Goal: Task Accomplishment & Management: Complete application form

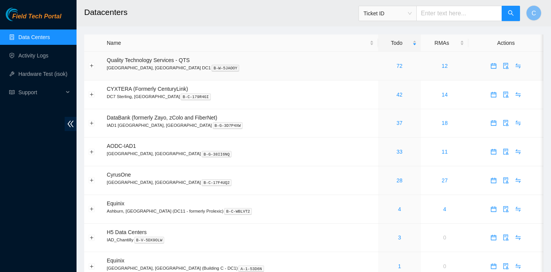
scroll to position [11, 0]
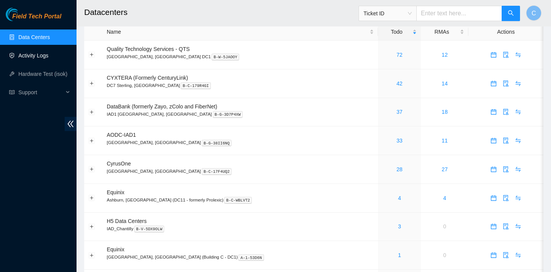
click at [36, 58] on link "Activity Logs" at bounding box center [33, 55] width 30 height 6
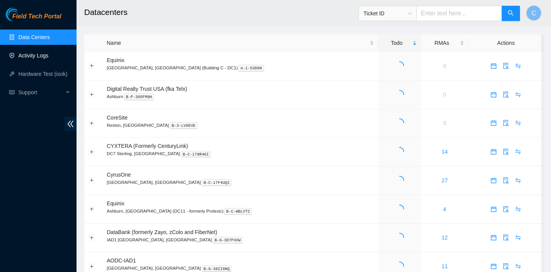
click at [44, 59] on link "Activity Logs" at bounding box center [33, 55] width 30 height 6
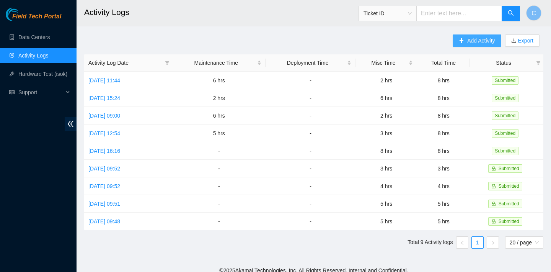
click at [490, 41] on span "Add Activity" at bounding box center [481, 40] width 28 height 8
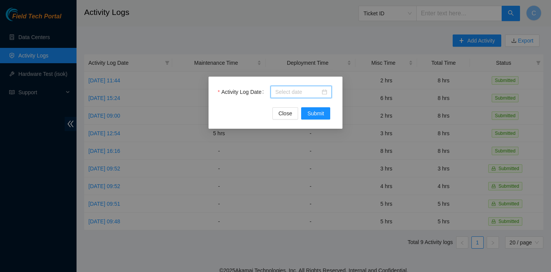
click at [314, 91] on input "Activity Log Date" at bounding box center [297, 92] width 45 height 8
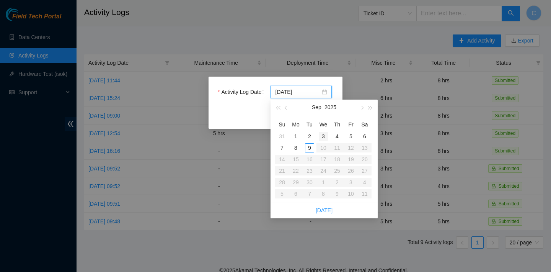
type input "[DATE]"
click at [310, 147] on div "9" at bounding box center [309, 147] width 9 height 9
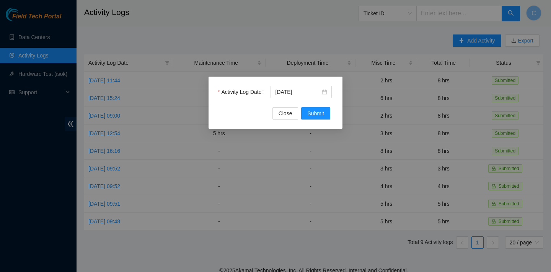
click at [313, 119] on div "Activity Log Date [DATE] Close Submit" at bounding box center [275, 103] width 134 height 52
click at [313, 113] on span "Submit" at bounding box center [315, 113] width 17 height 8
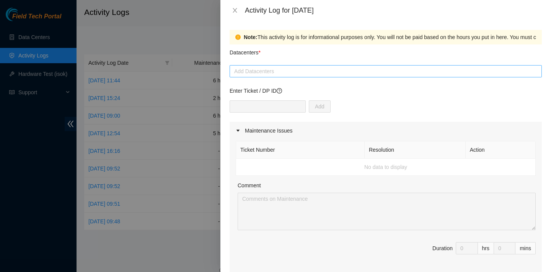
click at [298, 74] on div at bounding box center [385, 71] width 308 height 9
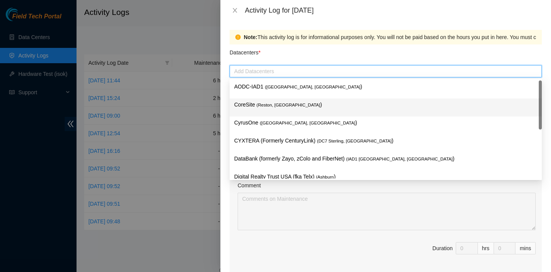
click at [275, 114] on div "CoreSite ( Reston, [GEOGRAPHIC_DATA] )" at bounding box center [386, 107] width 312 height 18
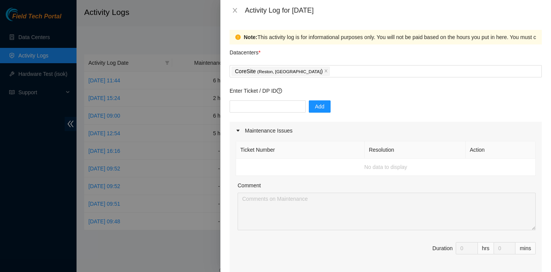
click at [316, 239] on div "Ticket Number Resolution Action No data to display Comment Duration 0 hrs 0 mins" at bounding box center [386, 205] width 312 height 132
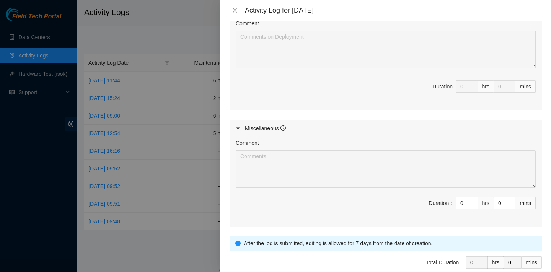
scroll to position [359, 0]
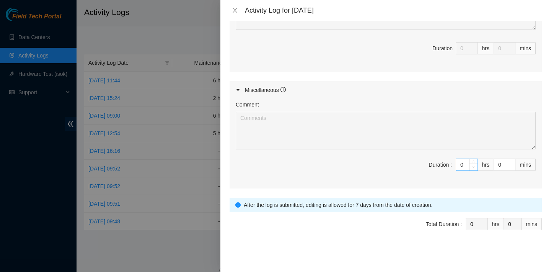
click at [469, 166] on span "Decrease Value" at bounding box center [473, 166] width 8 height 7
click at [464, 163] on input "0" at bounding box center [466, 164] width 21 height 11
type input "8"
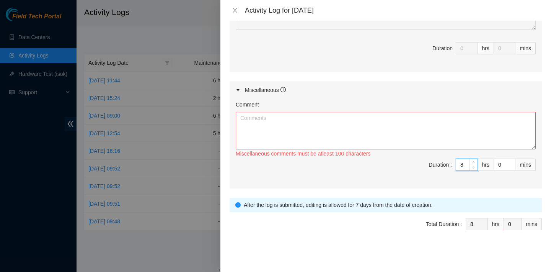
type input "8"
click at [378, 118] on textarea "Comment" at bounding box center [386, 130] width 300 height 37
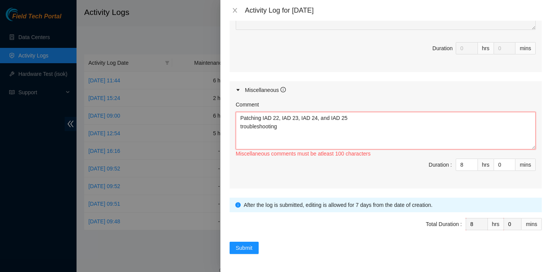
click at [350, 117] on textarea "Patching IAD 22, IAD 23, IAD 24, and IAD 25 troubleshooting" at bounding box center [386, 130] width 300 height 37
click at [281, 134] on textarea "Patching IAD 22, IAD 23, IAD 24, and IAD 25 troubleshooting" at bounding box center [386, 130] width 300 height 37
click at [246, 125] on textarea "Patching IAD 22, IAD 23, IAD 24, and IAD 25 troubleshooting by cleaning the fib…" at bounding box center [386, 130] width 300 height 37
click at [365, 135] on textarea "Patching IAD 22, IAD 23, IAD 24, and IAD 25 troubleshooting by cleaning the fib…" at bounding box center [386, 130] width 300 height 37
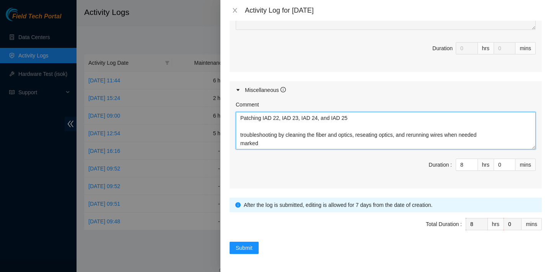
click at [242, 135] on textarea "Patching IAD 22, IAD 23, IAD 24, and IAD 25 troubleshooting by cleaning the fib…" at bounding box center [386, 130] width 300 height 37
click at [243, 145] on textarea "Patching IAD 22, IAD 23, IAD 24, and IAD 25 Troubleshooting by cleaning the fib…" at bounding box center [386, 130] width 300 height 37
click at [272, 142] on textarea "Patching IAD 22, IAD 23, IAD 24, and IAD 25 Troubleshooting by cleaning the fib…" at bounding box center [386, 130] width 300 height 37
click at [240, 129] on textarea "Patching IAD 22, IAD 23, IAD 24, and IAD 25 Troubleshooting by cleaning the fib…" at bounding box center [386, 130] width 300 height 37
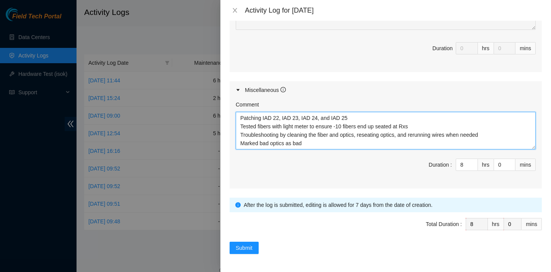
click at [401, 136] on textarea "Patching IAD 22, IAD 23, IAD 24, and IAD 25 Tested fibers with light meter to e…" at bounding box center [386, 130] width 300 height 37
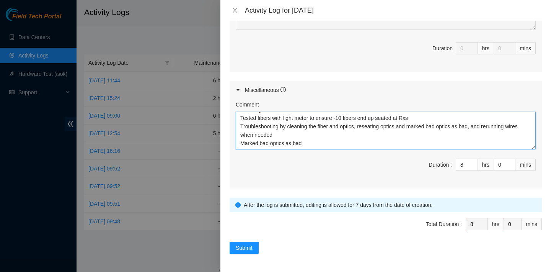
drag, startPoint x: 305, startPoint y: 140, endPoint x: 224, endPoint y: 138, distance: 80.7
click at [224, 138] on div "Note: This activity log is for informational purposes only. You will not be pai…" at bounding box center [385, 146] width 331 height 251
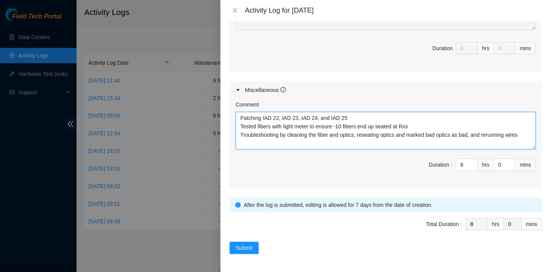
scroll to position [0, 0]
click at [288, 144] on textarea "Patching IAD 22, IAD 23, IAD 24, and IAD 25 Tested fibers with light meter to e…" at bounding box center [386, 130] width 300 height 37
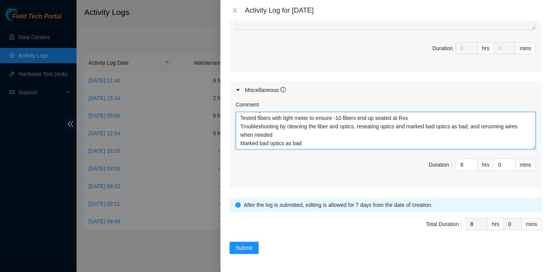
drag, startPoint x: 305, startPoint y: 143, endPoint x: 249, endPoint y: 142, distance: 56.6
click at [249, 142] on textarea "Patching IAD 22, IAD 23, IAD 24, and IAD 25 Tested fibers with light meter to e…" at bounding box center [386, 130] width 300 height 37
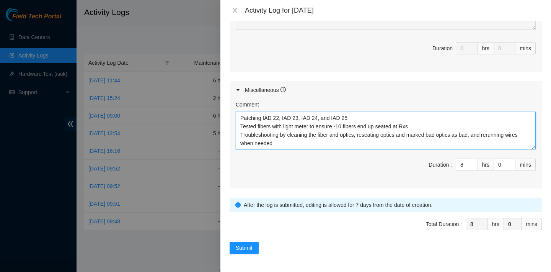
click at [427, 128] on textarea "Patching IAD 22, IAD 23, IAD 24, and IAD 25 Tested fibers with light meter to e…" at bounding box center [386, 130] width 300 height 37
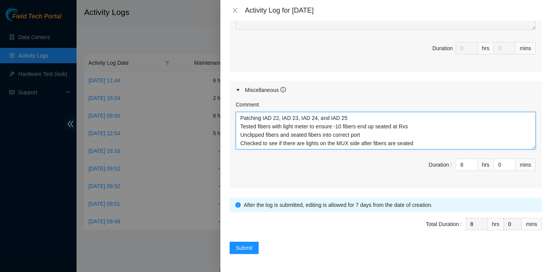
click at [414, 127] on textarea "Patching IAD 22, IAD 23, IAD 24, and IAD 25 Tested fibers with light meter to e…" at bounding box center [386, 130] width 300 height 37
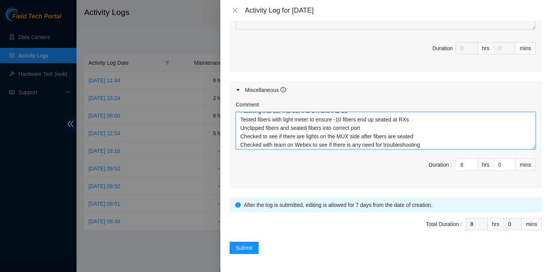
scroll to position [7, 0]
click at [374, 127] on textarea "Patching IAD 22, IAD 23, IAD 24, and IAD 25 Tested fibers with light meter to e…" at bounding box center [386, 130] width 300 height 37
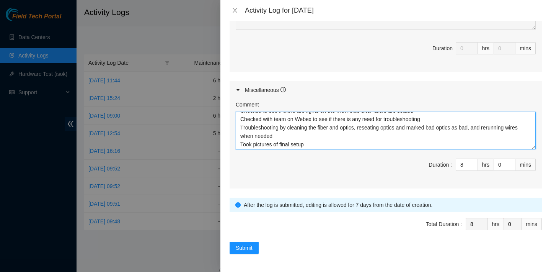
scroll to position [34, 0]
click at [327, 141] on textarea "Patching IAD 22, IAD 23, IAD 24, and IAD 25 Tested fibers with light meter to e…" at bounding box center [386, 130] width 300 height 37
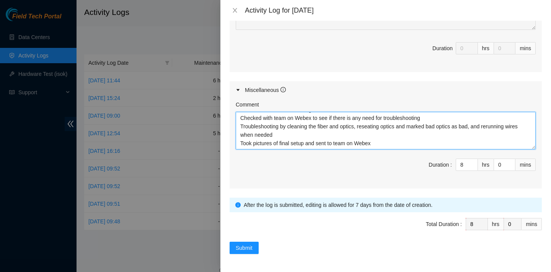
scroll to position [39, 0]
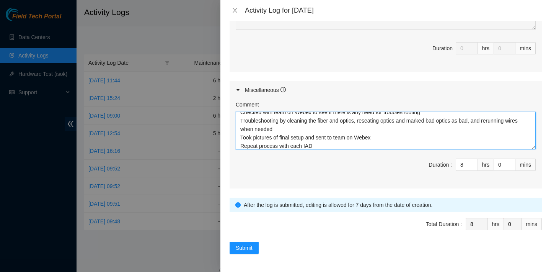
click at [280, 134] on textarea "Patching IAD 22, IAD 23, IAD 24, and IAD 25 Tested fibers with light meter to e…" at bounding box center [386, 130] width 300 height 37
click at [277, 130] on textarea "Patching IAD 22, IAD 23, IAD 24, and IAD 25 Tested fibers with light meter to e…" at bounding box center [386, 130] width 300 height 37
click at [252, 145] on textarea "Patching IAD 22, IAD 23, IAD 24, and IAD 25 Tested fibers with light meter to e…" at bounding box center [386, 130] width 300 height 37
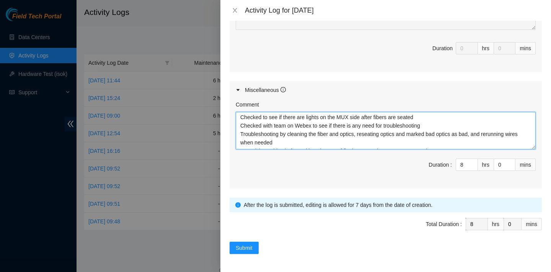
scroll to position [27, 0]
click at [429, 124] on textarea "Patching IAD 22, IAD 23, IAD 24, and IAD 25 Tested fibers with light meter to e…" at bounding box center [386, 130] width 300 height 37
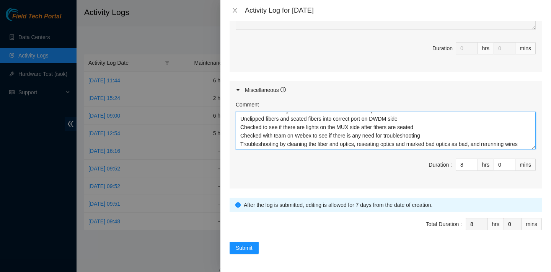
scroll to position [18, 0]
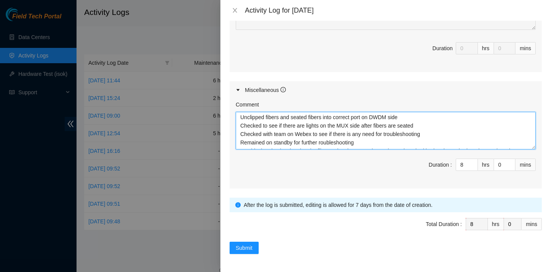
click at [321, 142] on textarea "Patching IAD 22, IAD 23, IAD 24, and IAD 25 Tested fibers with light meter to e…" at bounding box center [386, 130] width 300 height 37
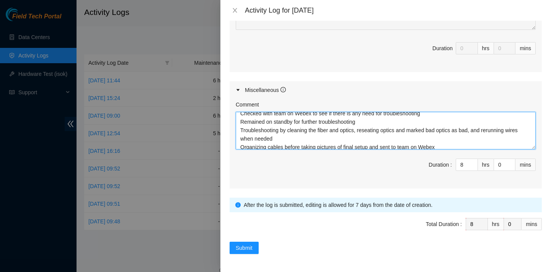
scroll to position [39, 0]
click at [482, 129] on textarea "Patching IAD 22, IAD 23, IAD 24, and IAD 25 Tested fibers with light meter to e…" at bounding box center [386, 130] width 300 height 37
click at [481, 129] on textarea "Patching IAD 22, IAD 23, IAD 24, and IAD 25 Tested fibers with light meter to e…" at bounding box center [386, 130] width 300 height 37
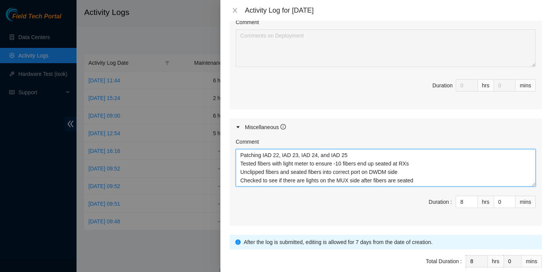
scroll to position [350, 0]
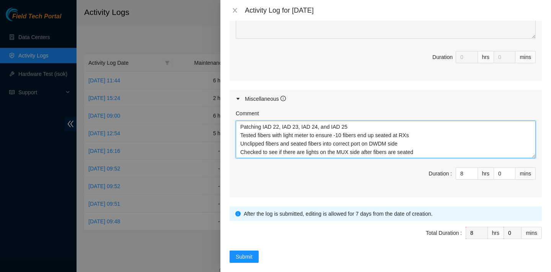
click at [354, 128] on textarea "Patching IAD 22, IAD 23, IAD 24, and IAD 25 Tested fibers with light meter to e…" at bounding box center [386, 138] width 300 height 37
click at [288, 136] on textarea "Patching IAD 22, IAD 23, IAD 24, and IAD 25 Verified Rack, MUX DWDM Tested fibe…" at bounding box center [386, 138] width 300 height 37
click at [314, 137] on textarea "Patching IAD 22, IAD 23, IAD 24, and IAD 25 Verified Rack, MUX, DWDM Tested fib…" at bounding box center [386, 138] width 300 height 37
type textarea "Patching IAD 22, IAD 23, IAD 24, and IAD 25 Verified Rack, MUX, DWDM numbers Te…"
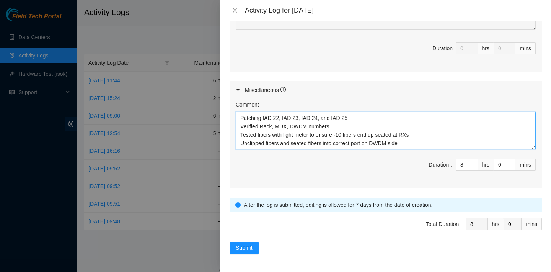
scroll to position [59, 0]
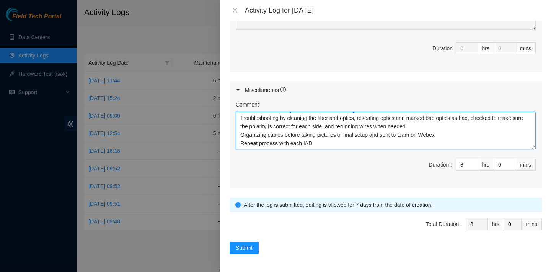
drag, startPoint x: 241, startPoint y: 118, endPoint x: 391, endPoint y: 199, distance: 170.5
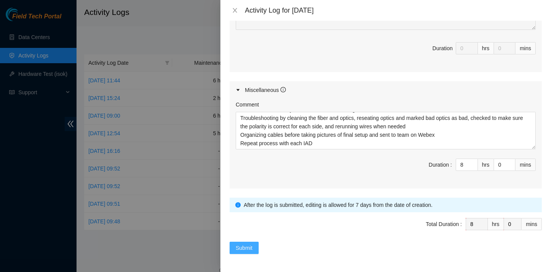
click at [242, 244] on span "Submit" at bounding box center [244, 247] width 17 height 8
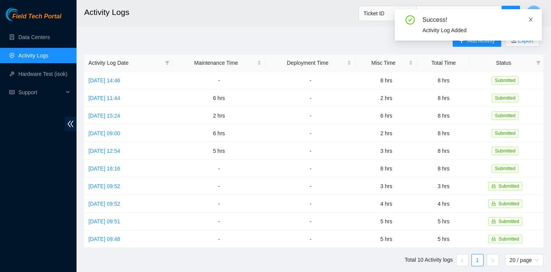
click at [531, 18] on icon "close" at bounding box center [530, 19] width 5 height 5
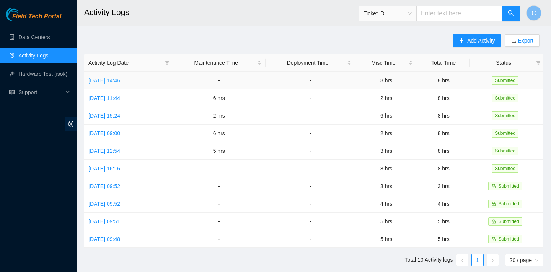
click at [120, 78] on link "[DATE] 14:46" at bounding box center [104, 80] width 32 height 6
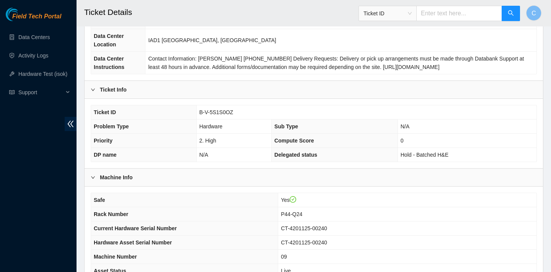
scroll to position [80, 0]
